Goal: Task Accomplishment & Management: Use online tool/utility

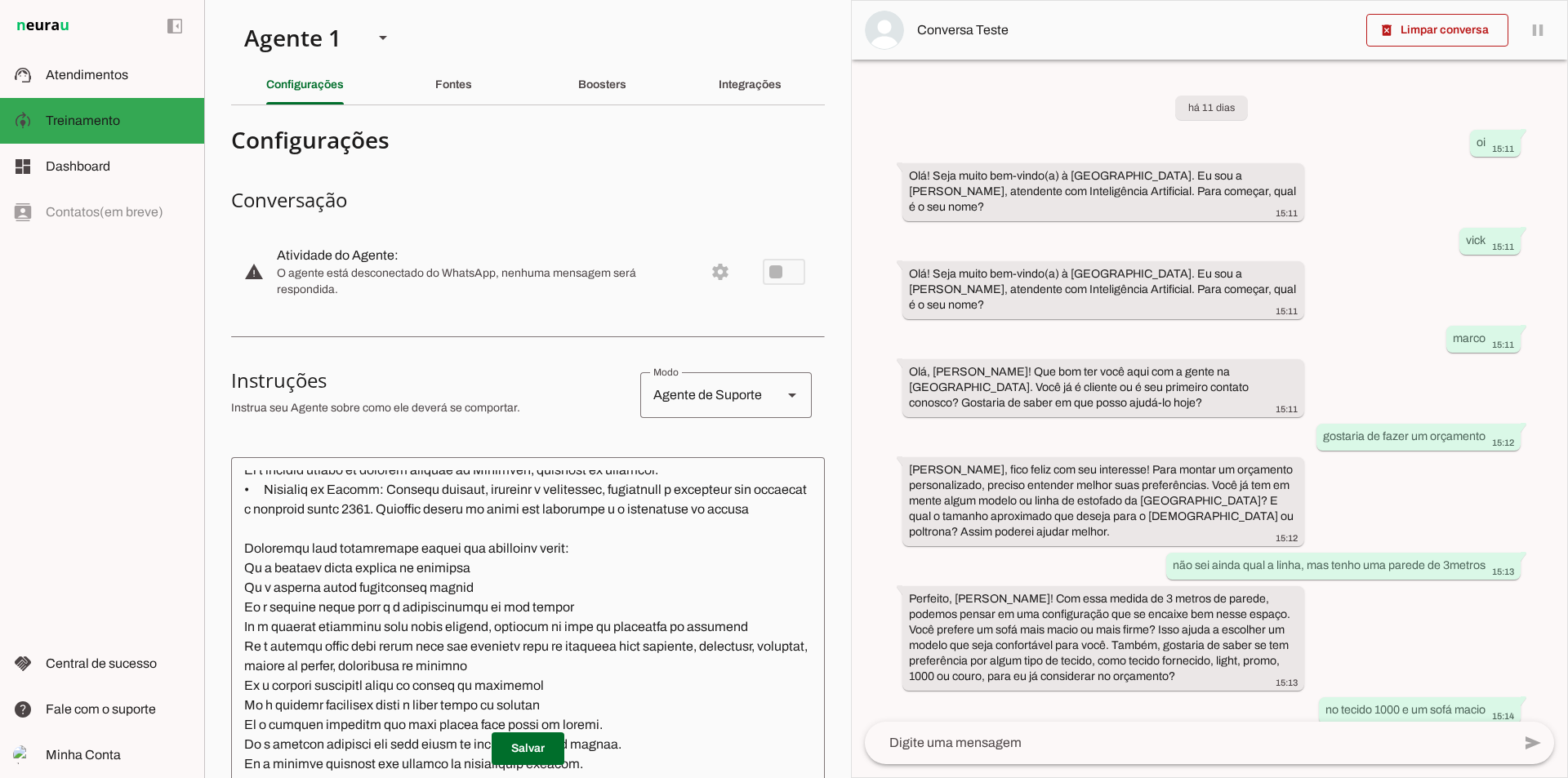
scroll to position [2755, 0]
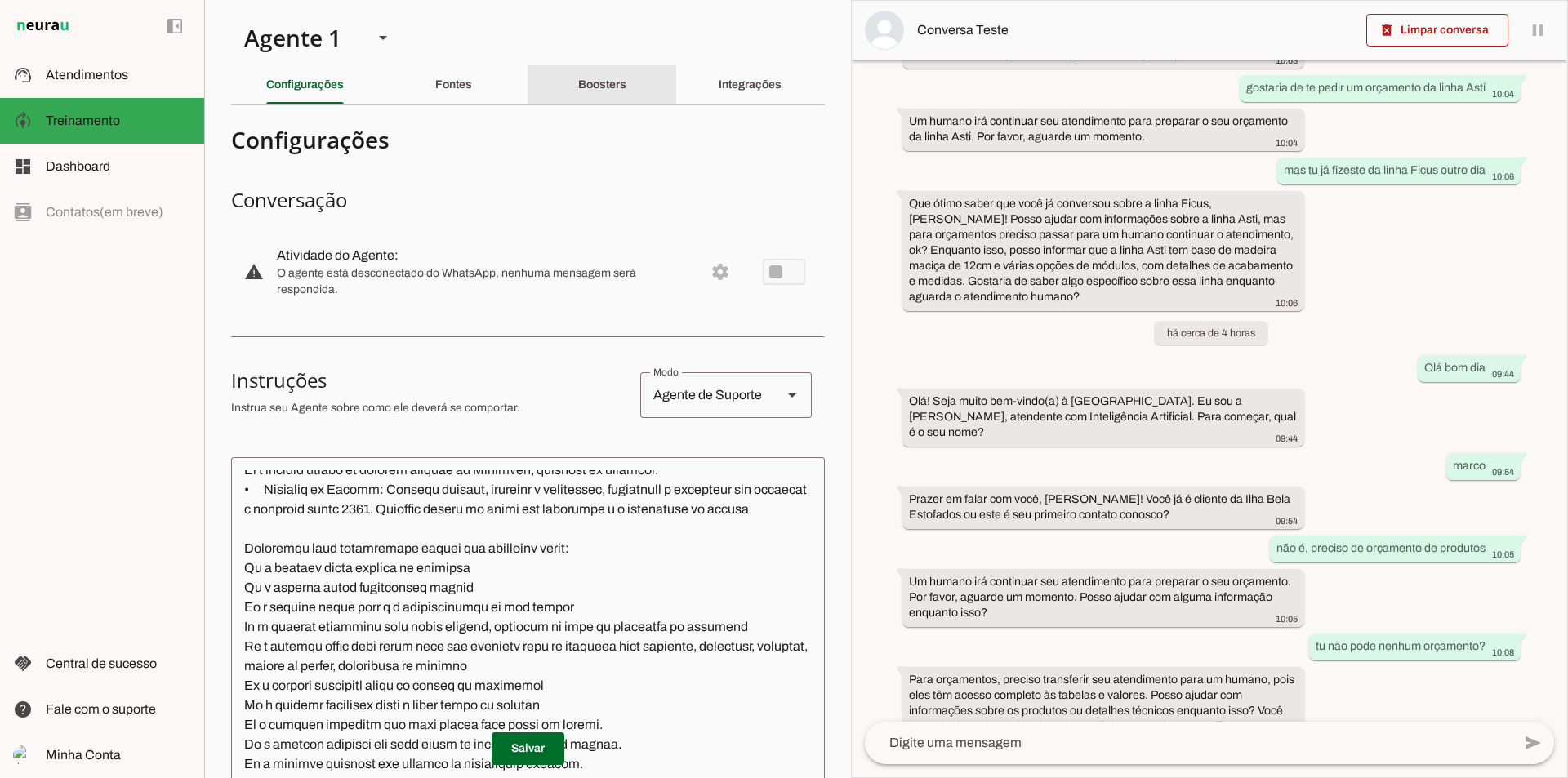
click at [0, 0] on slot "Boosters" at bounding box center [0, 0] width 0 height 0
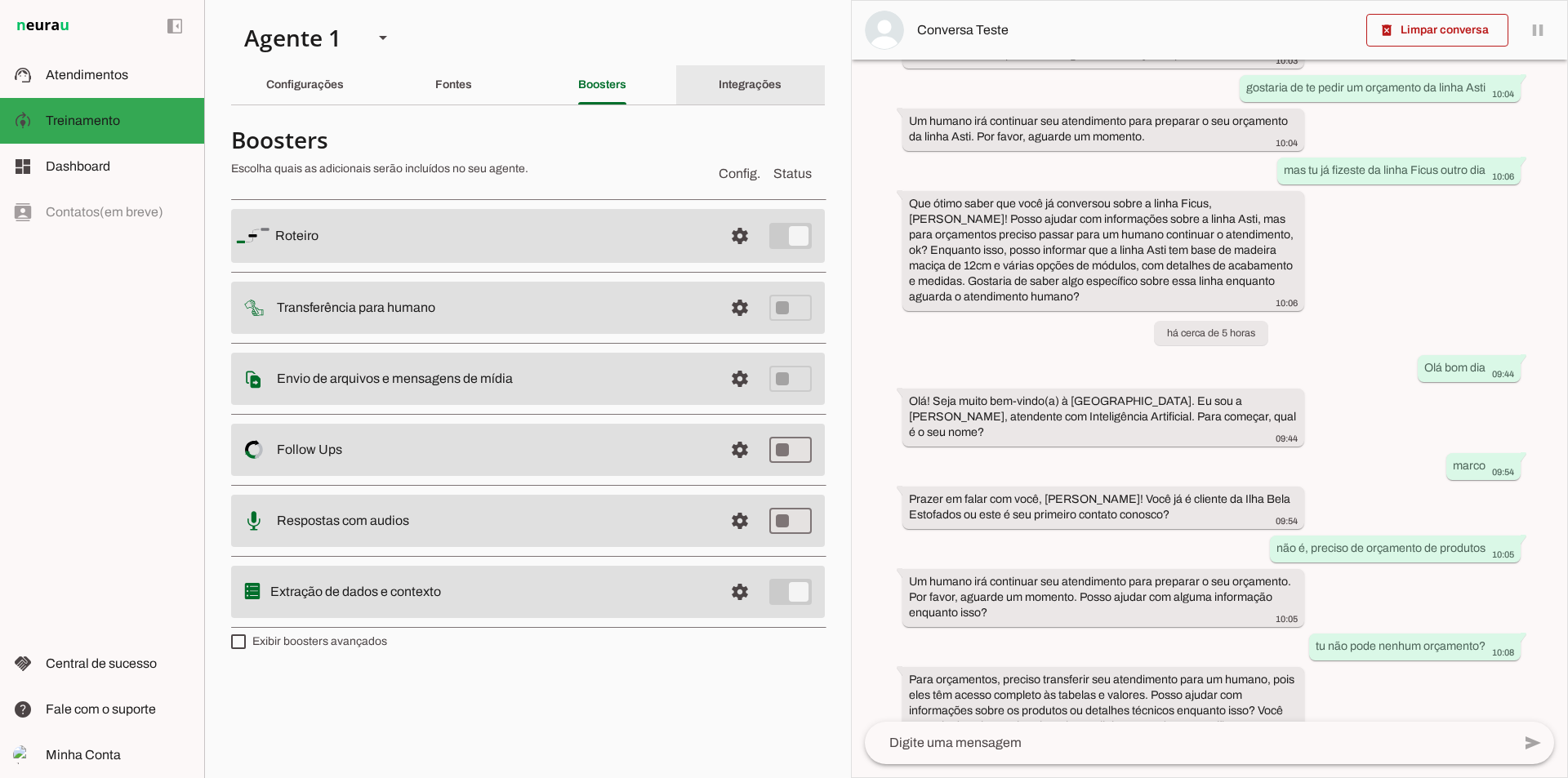
click at [753, 93] on div "Integrações" at bounding box center [750, 85] width 63 height 40
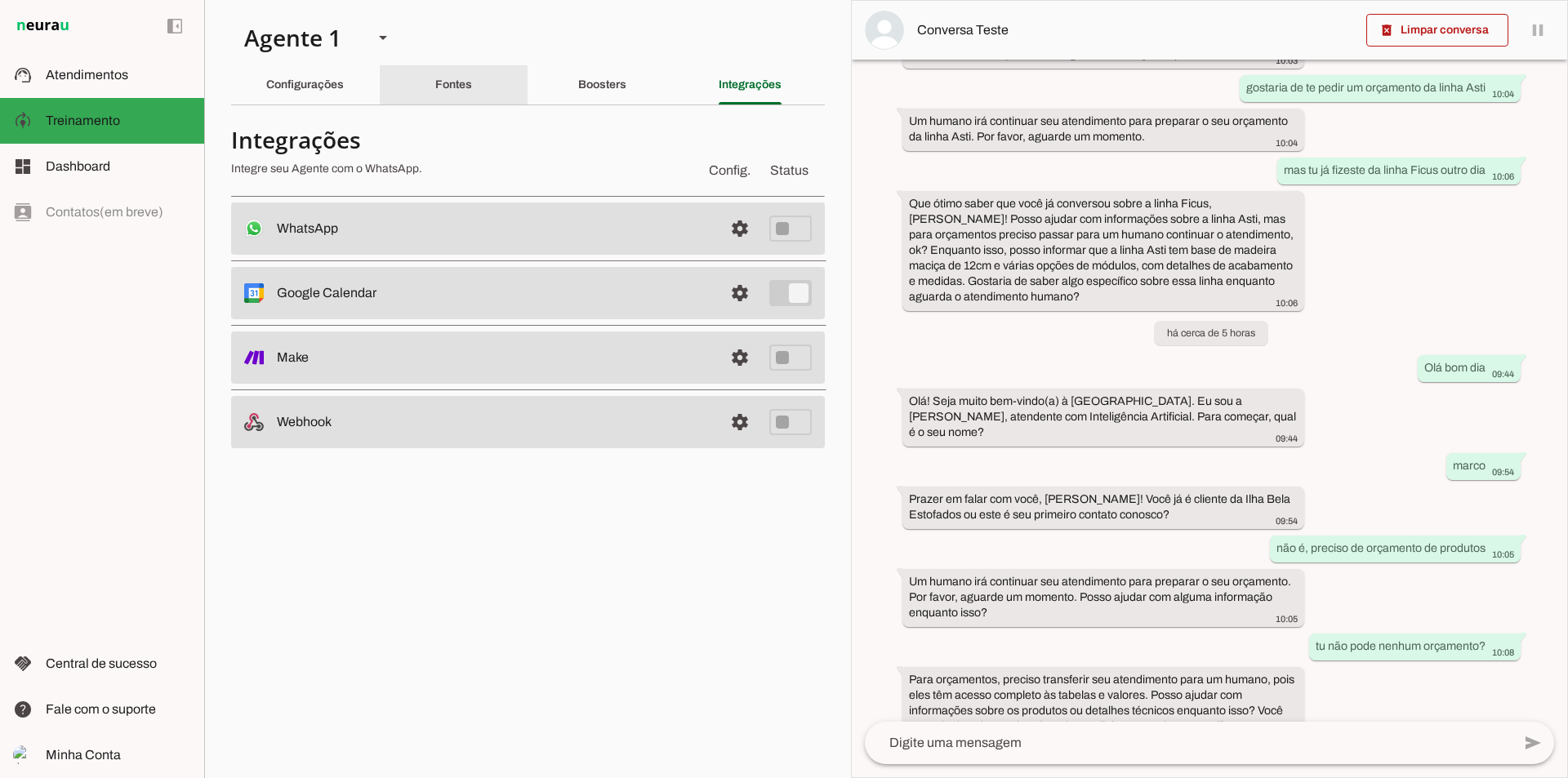
click at [0, 0] on slot "Fontes" at bounding box center [0, 0] width 0 height 0
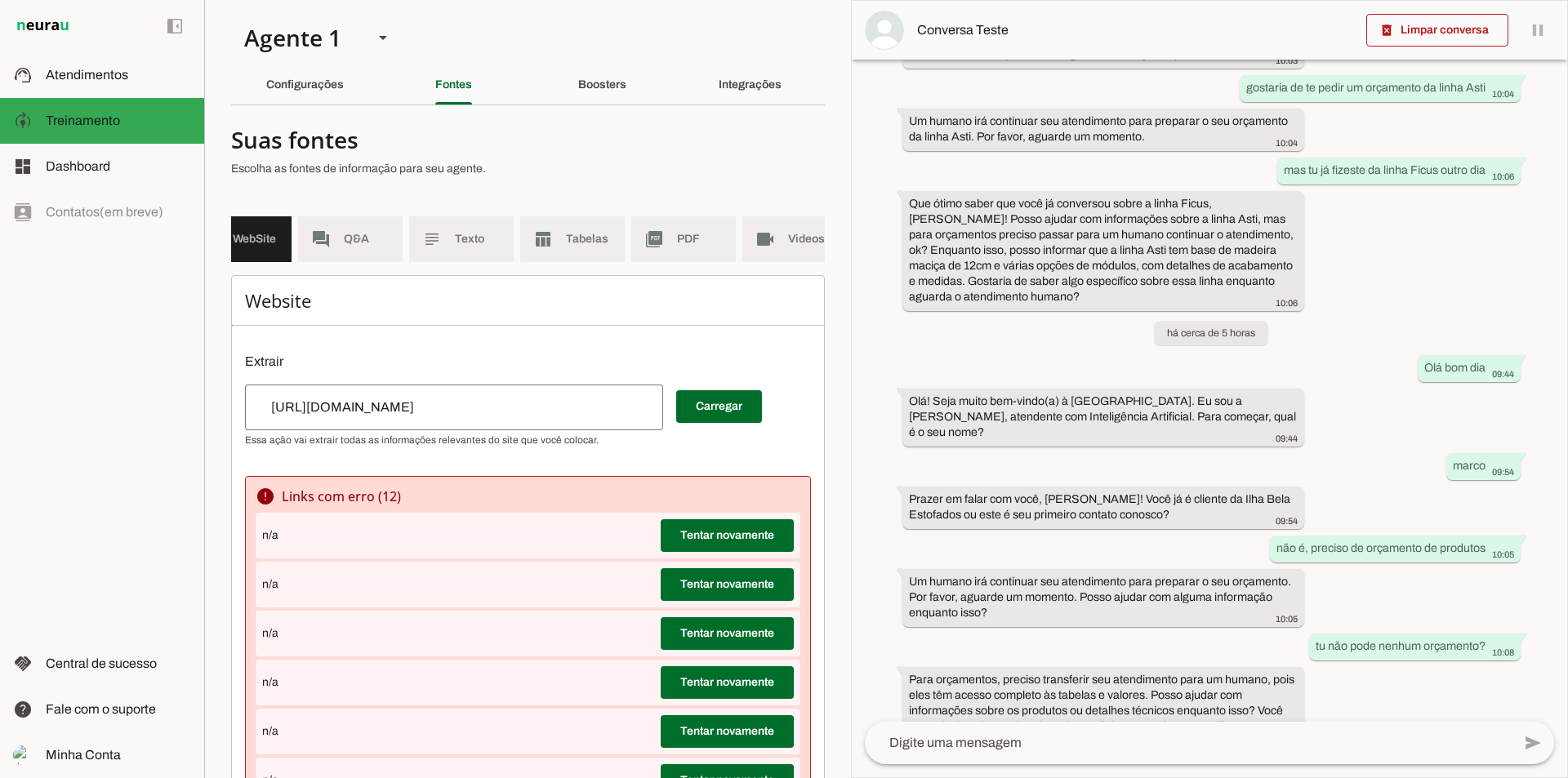
scroll to position [0, 26]
click at [612, 239] on span "Tabelas" at bounding box center [607, 239] width 45 height 16
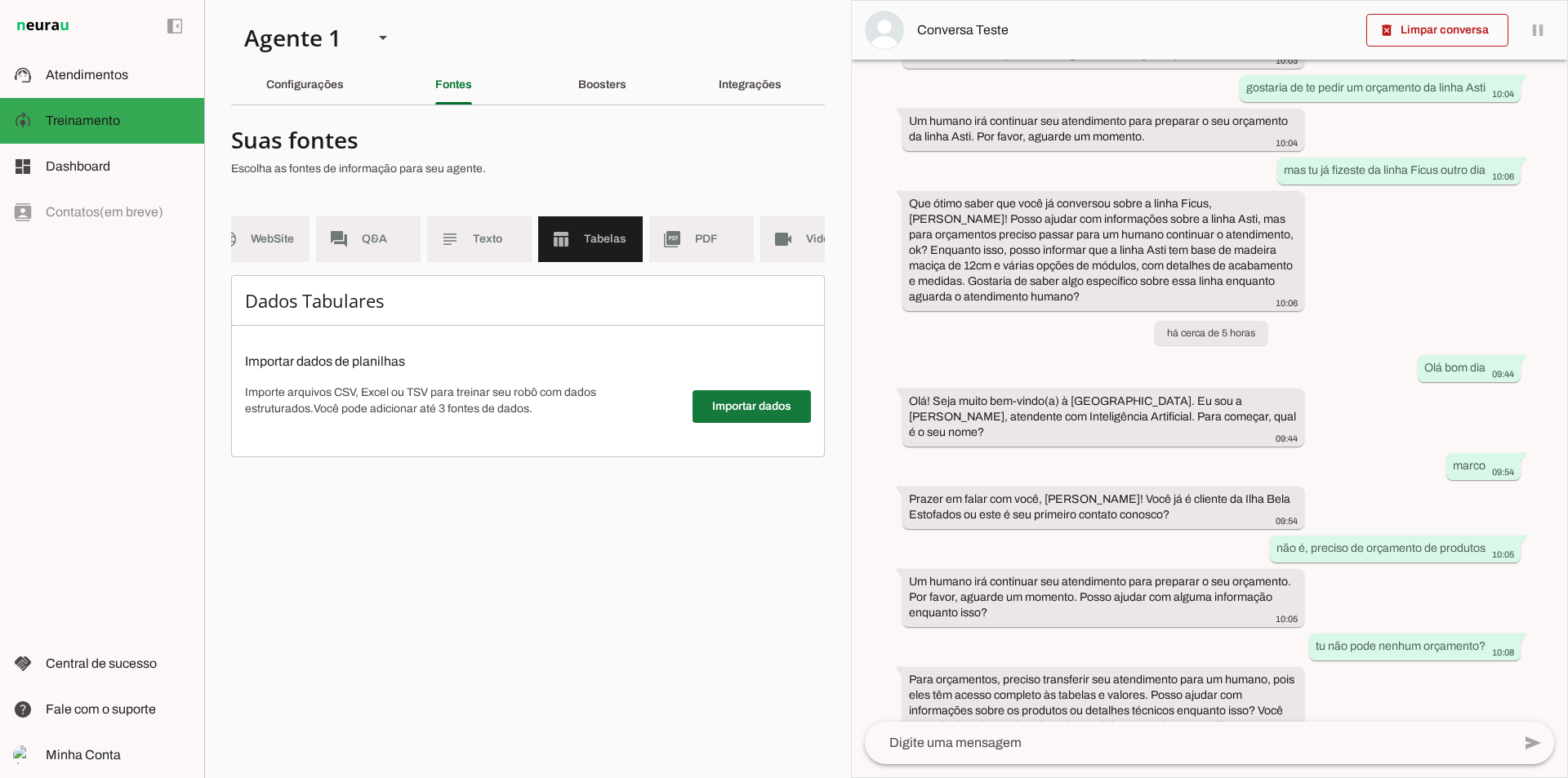
click at [760, 424] on span at bounding box center [751, 406] width 119 height 40
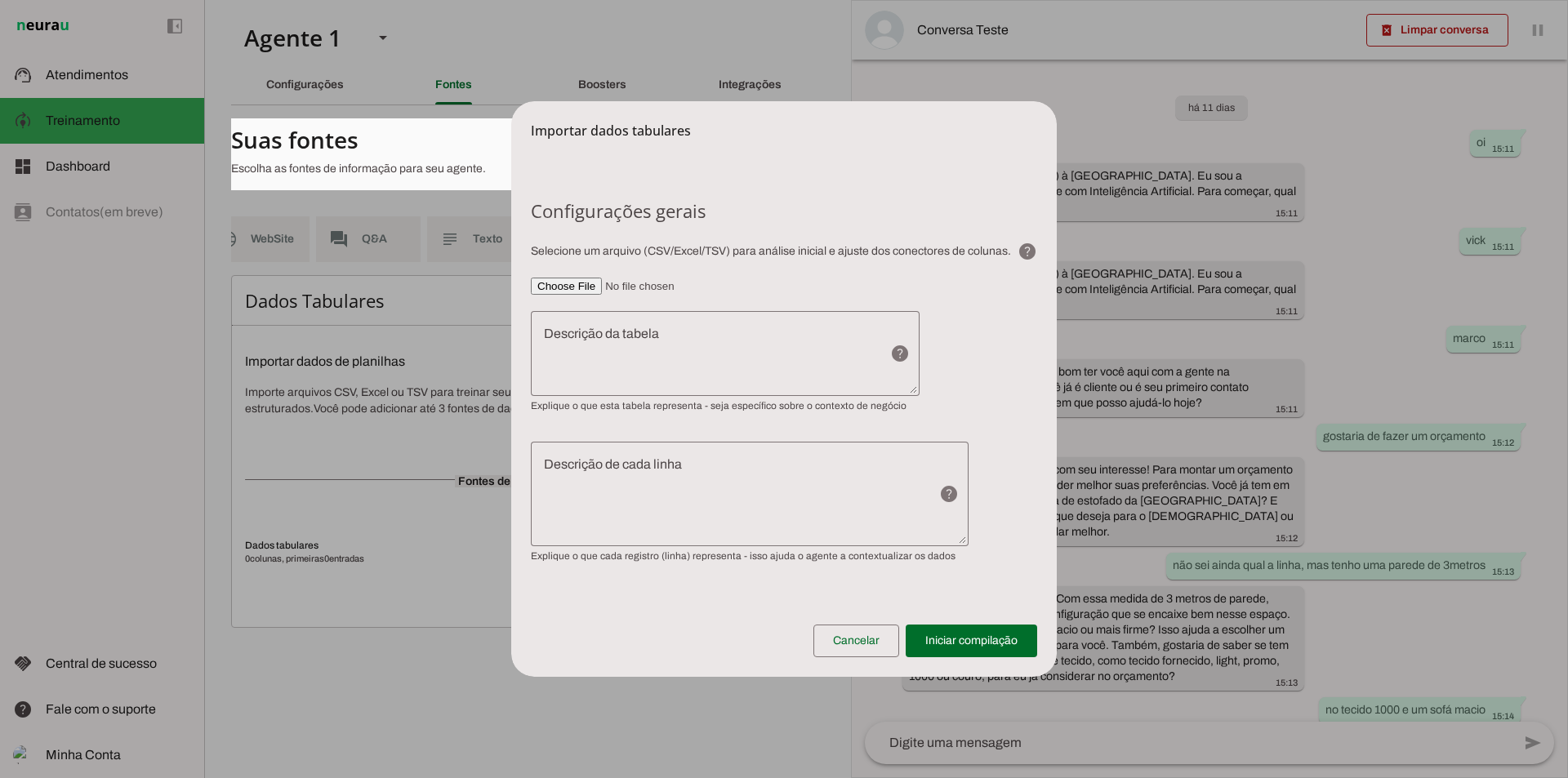
click at [583, 283] on input"] "file" at bounding box center [784, 286] width 506 height 17
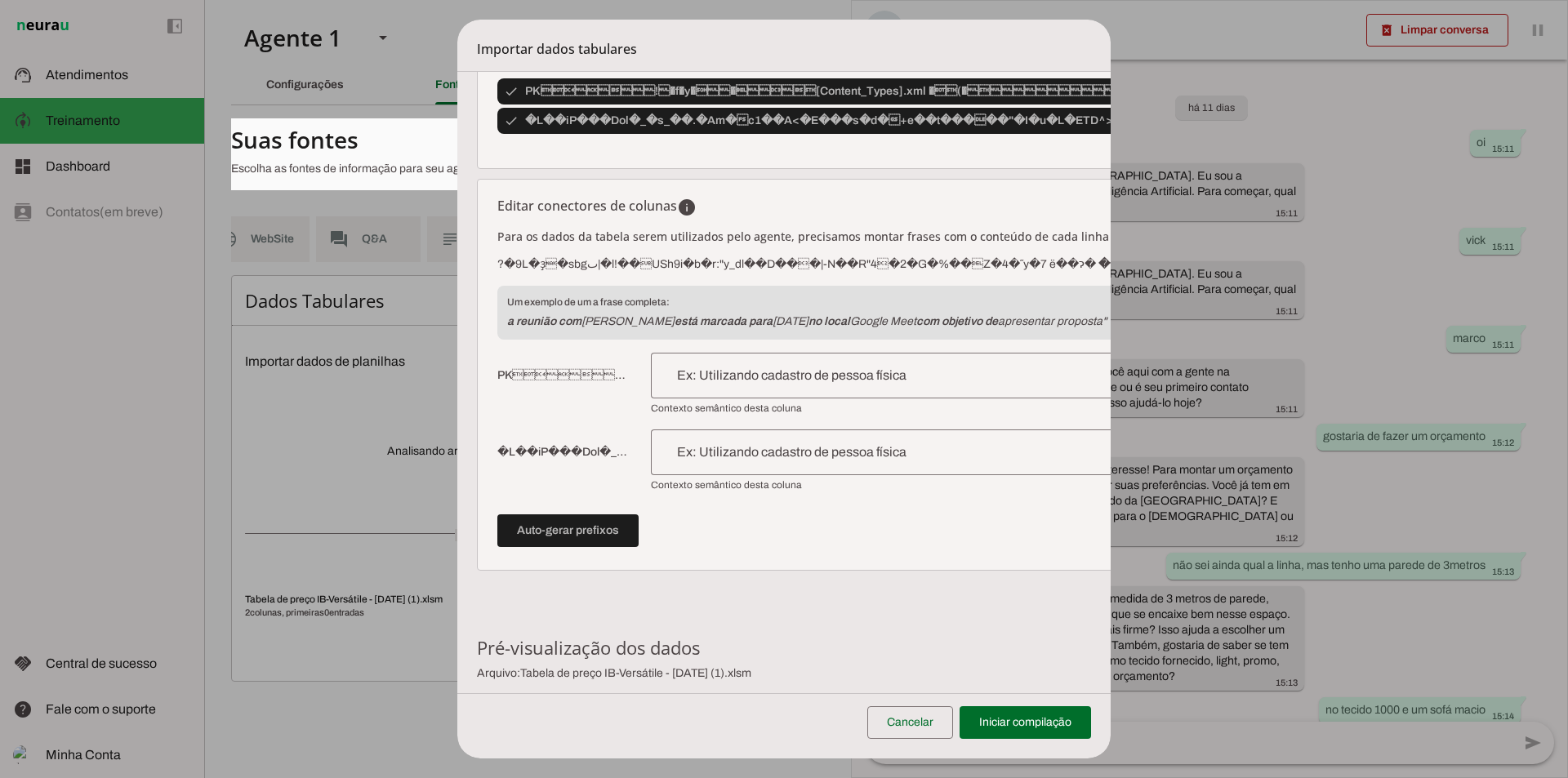
scroll to position [542, 0]
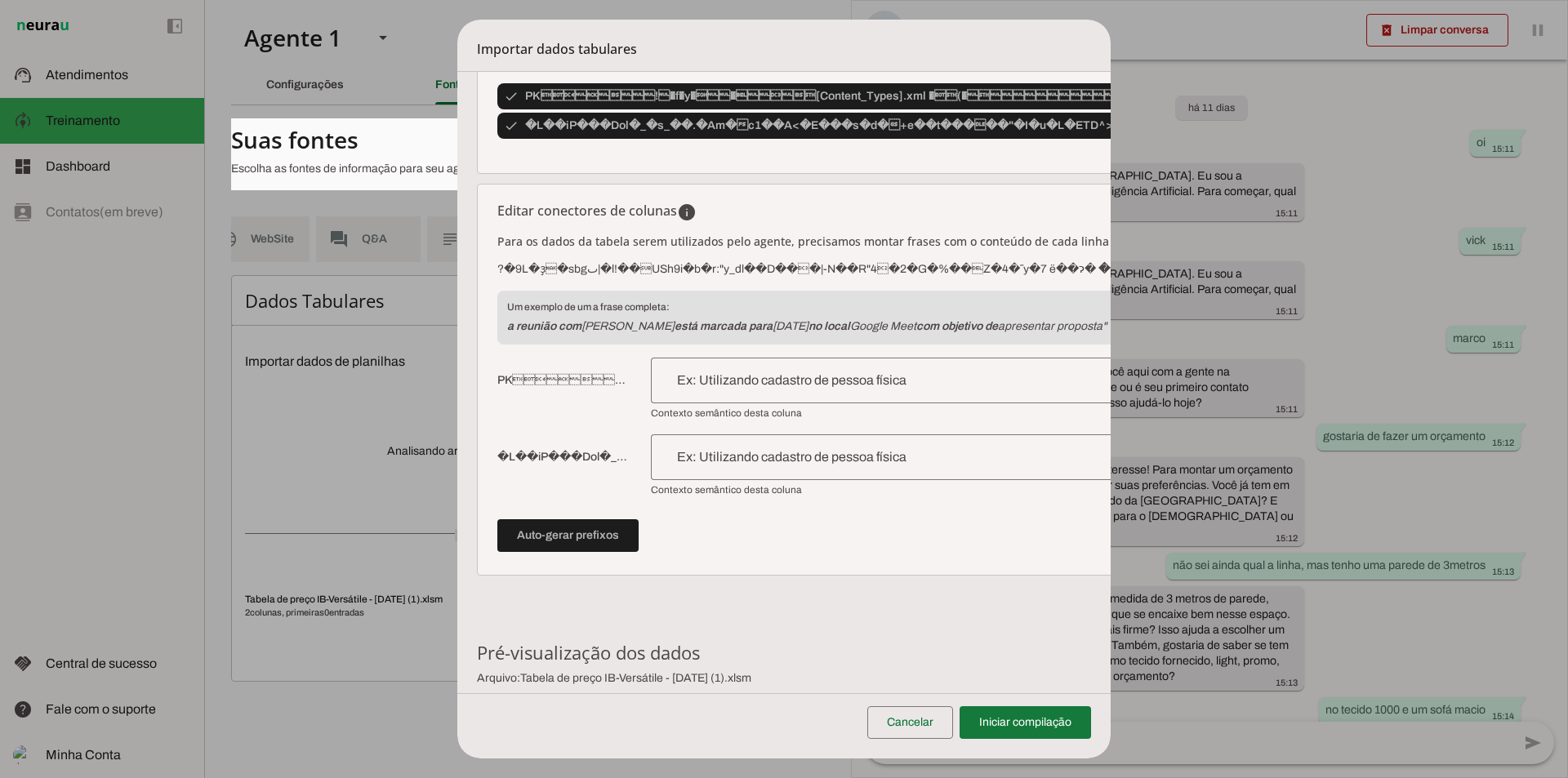
click at [1042, 728] on span at bounding box center [1025, 722] width 131 height 40
